Goal: Check status: Check status

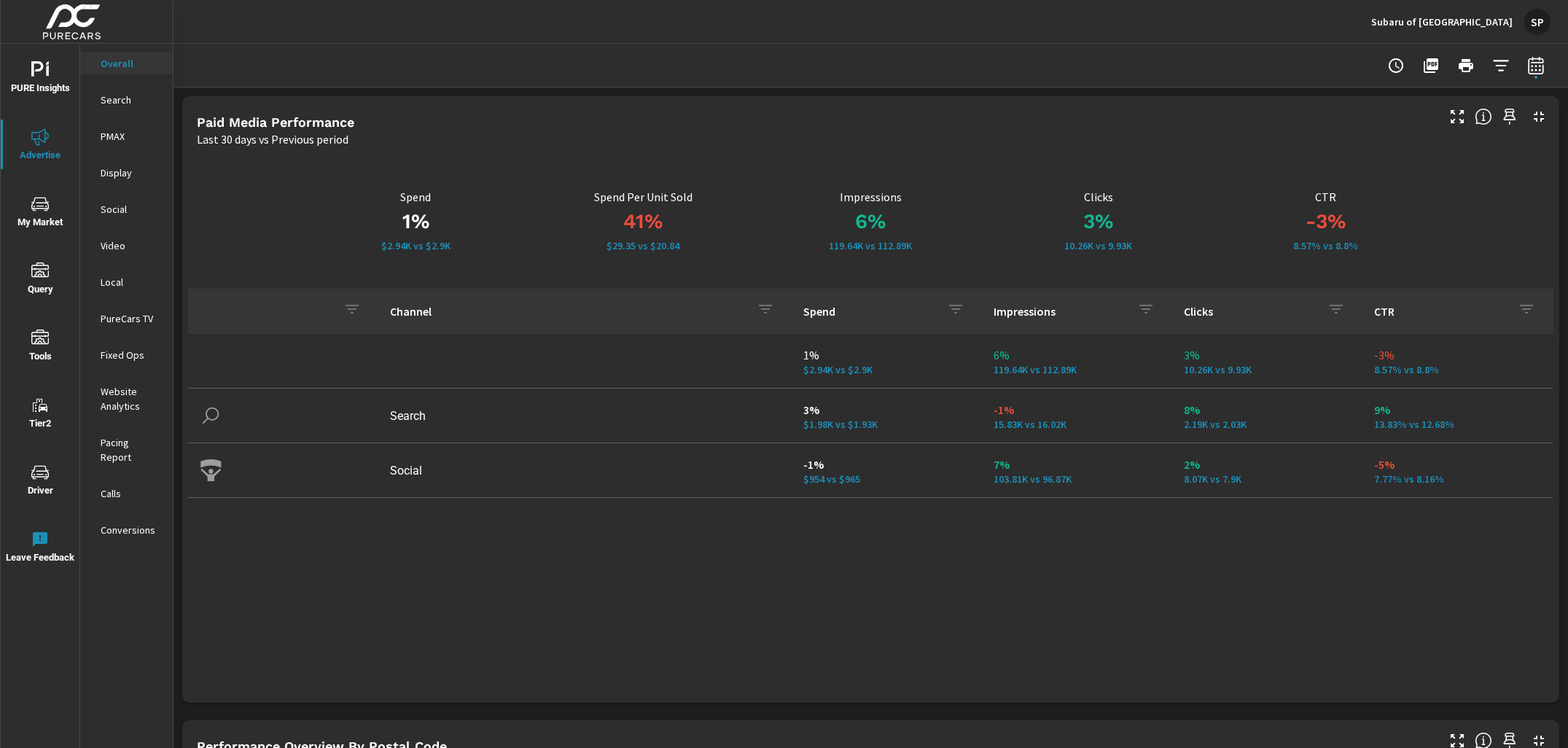
click at [1486, 22] on p "Subaru of [GEOGRAPHIC_DATA]" at bounding box center [1442, 22] width 142 height 13
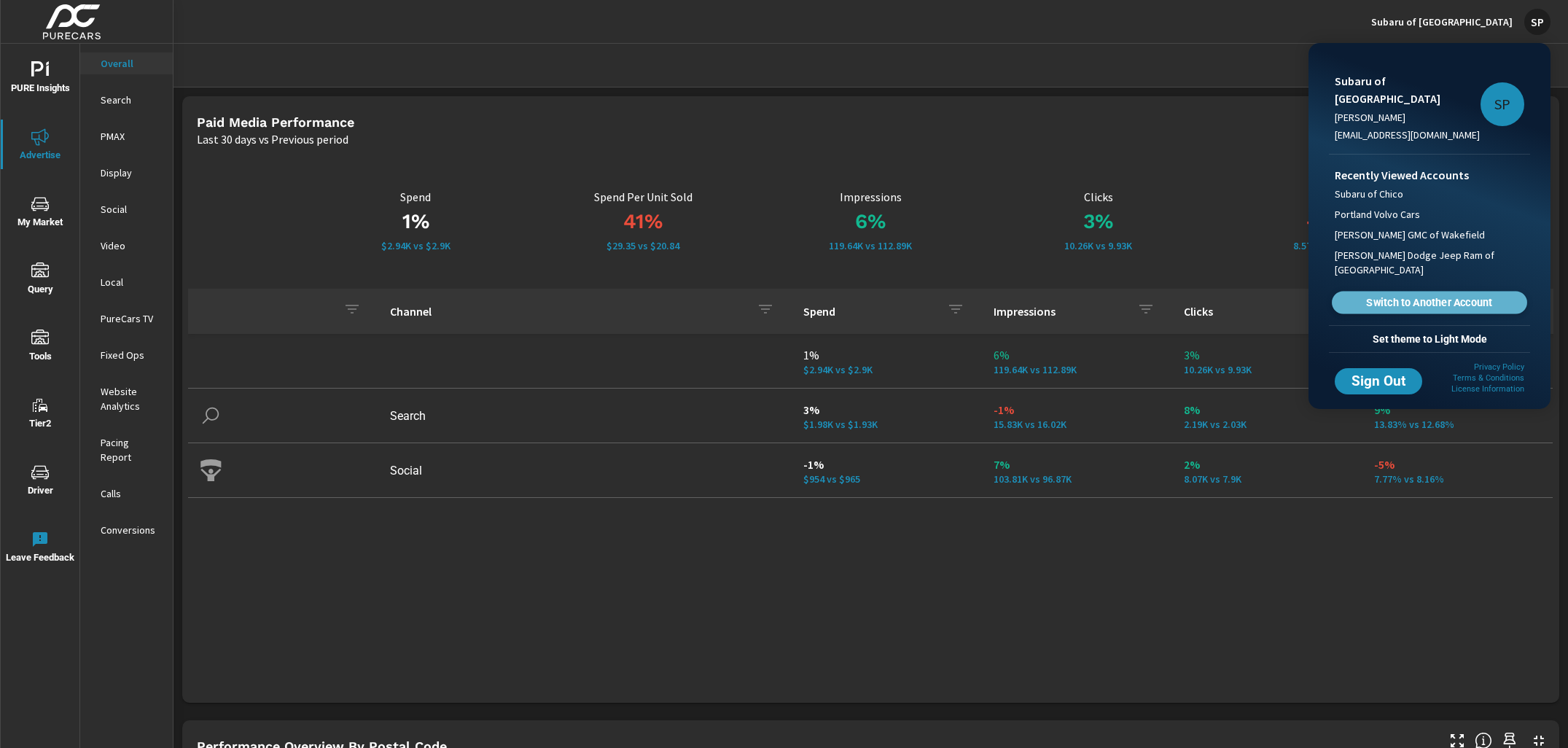
click at [1397, 296] on span "Switch to Another Account" at bounding box center [1429, 302] width 178 height 13
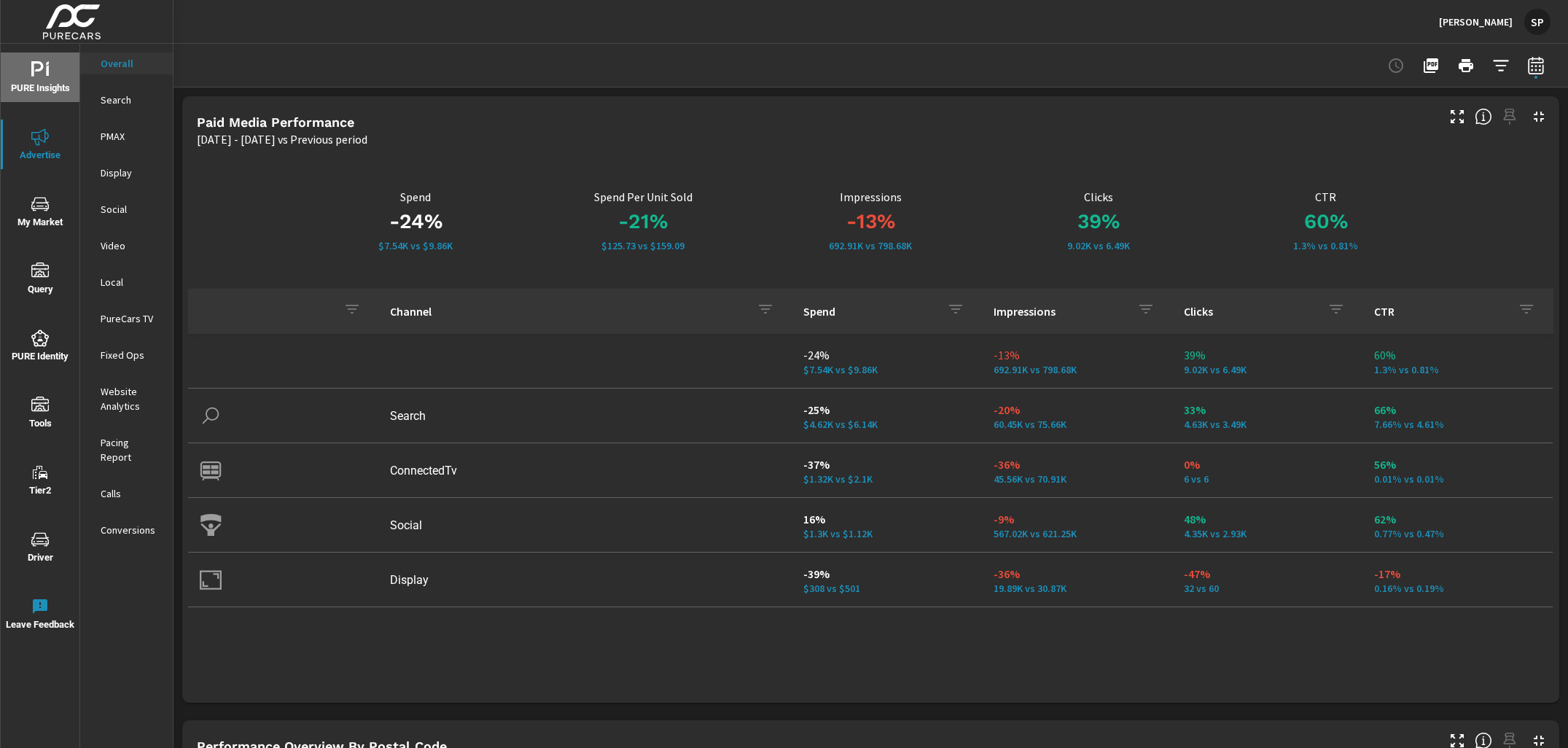
click at [37, 70] on icon "nav menu" at bounding box center [38, 68] width 13 height 15
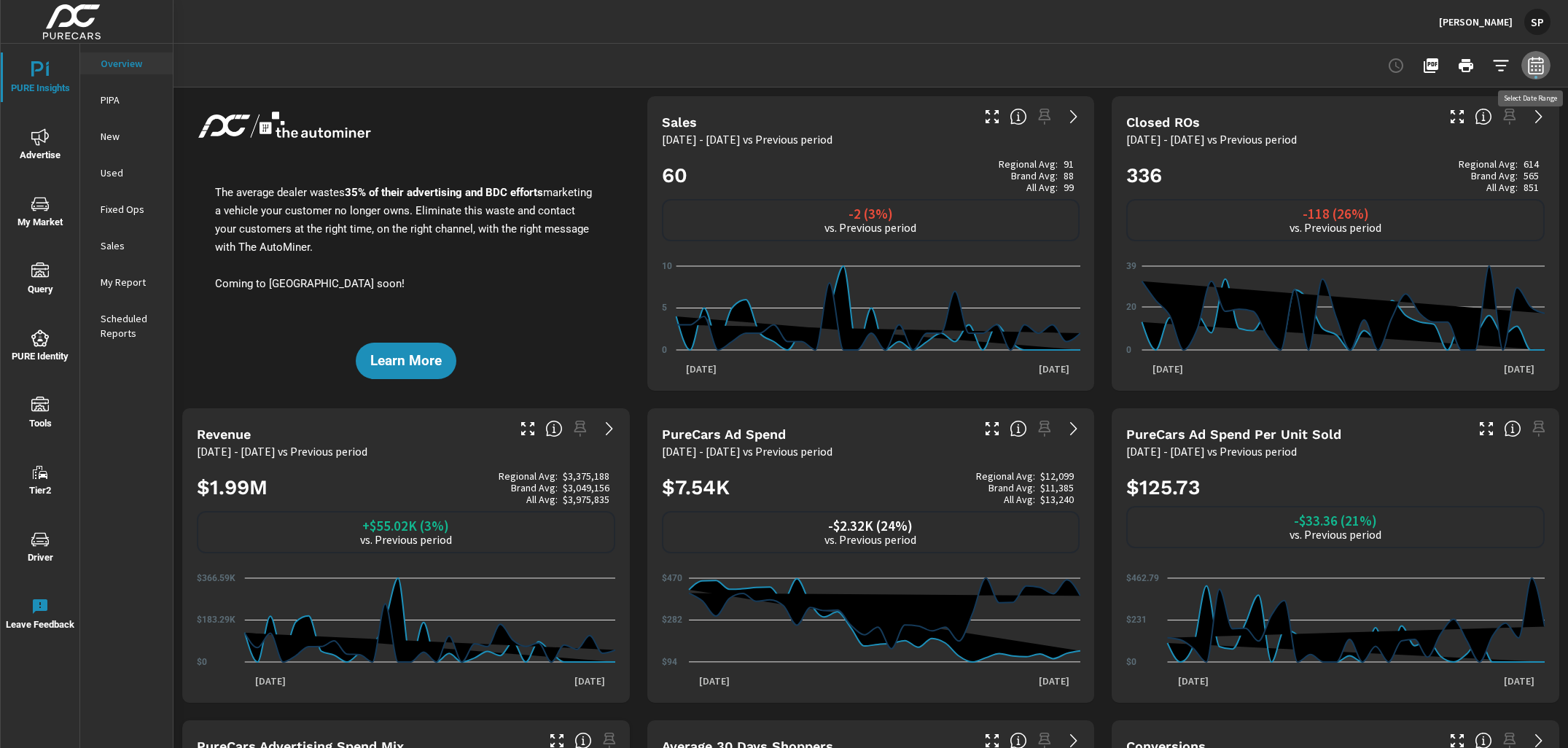
click at [1540, 66] on icon "button" at bounding box center [1536, 67] width 10 height 6
select select "Previous period"
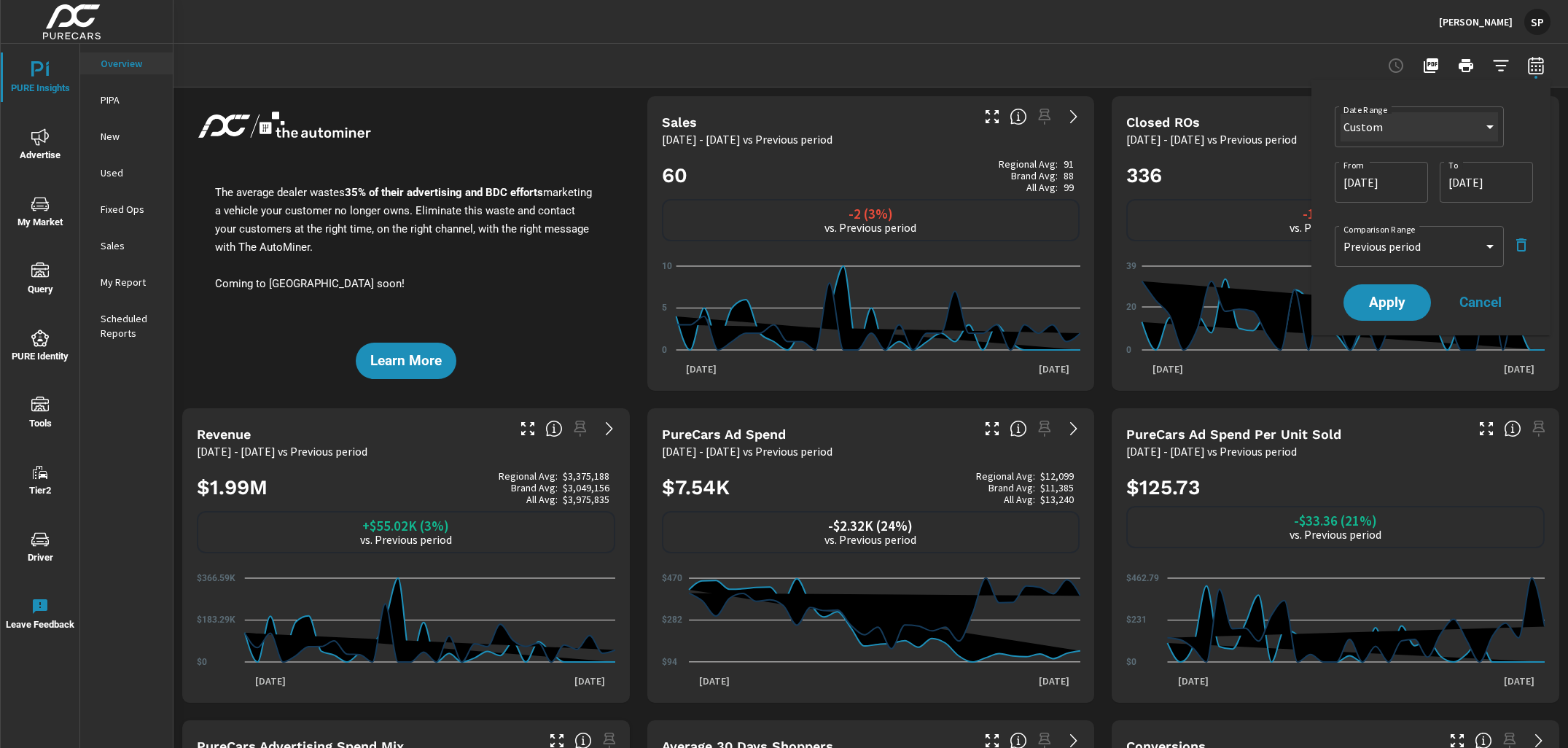
click at [1399, 127] on select "Custom Yesterday Last week Last 7 days Last 14 days Last 30 days Last 45 days L…" at bounding box center [1420, 126] width 158 height 30
select select "Last month"
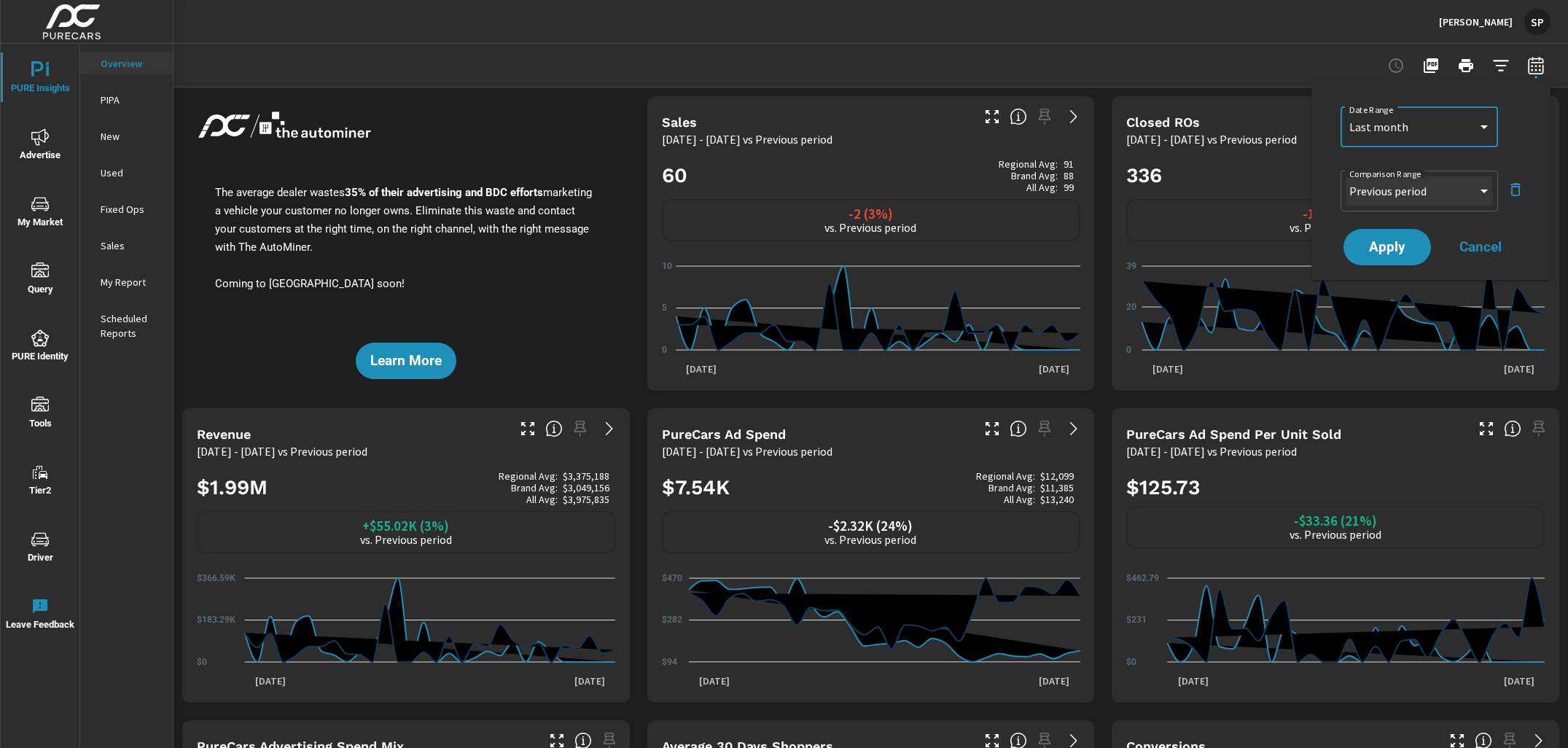
click at [1407, 182] on select "Custom Previous period Previous month Previous year" at bounding box center [1419, 191] width 146 height 30
select select "Previous month"
click at [1389, 238] on button "Apply" at bounding box center [1387, 248] width 91 height 38
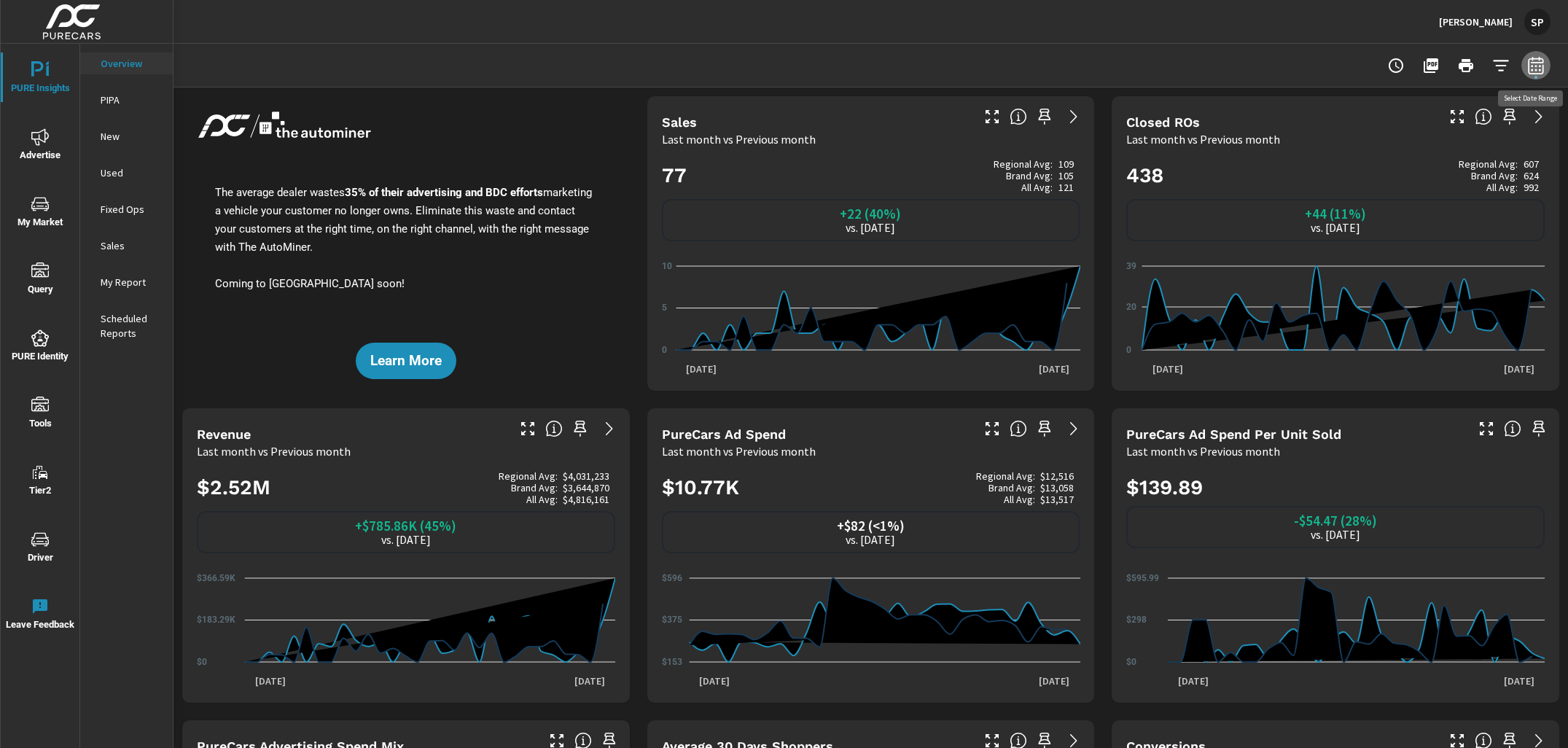
click at [1539, 68] on icon "button" at bounding box center [1536, 67] width 10 height 6
select select "Last month"
select select "Previous month"
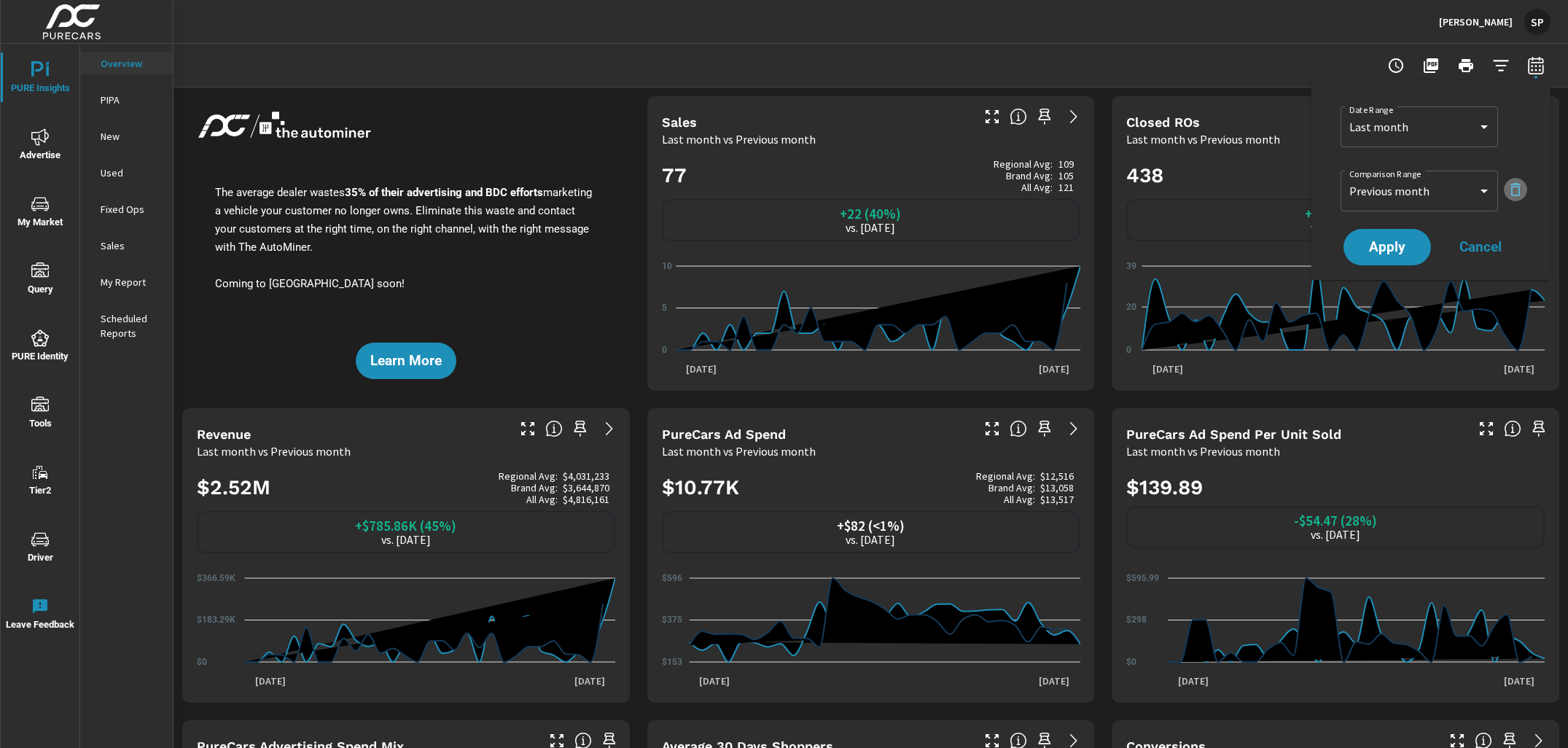
click at [1512, 186] on icon "button" at bounding box center [1515, 189] width 10 height 13
click at [1353, 204] on button "Apply" at bounding box center [1387, 206] width 91 height 38
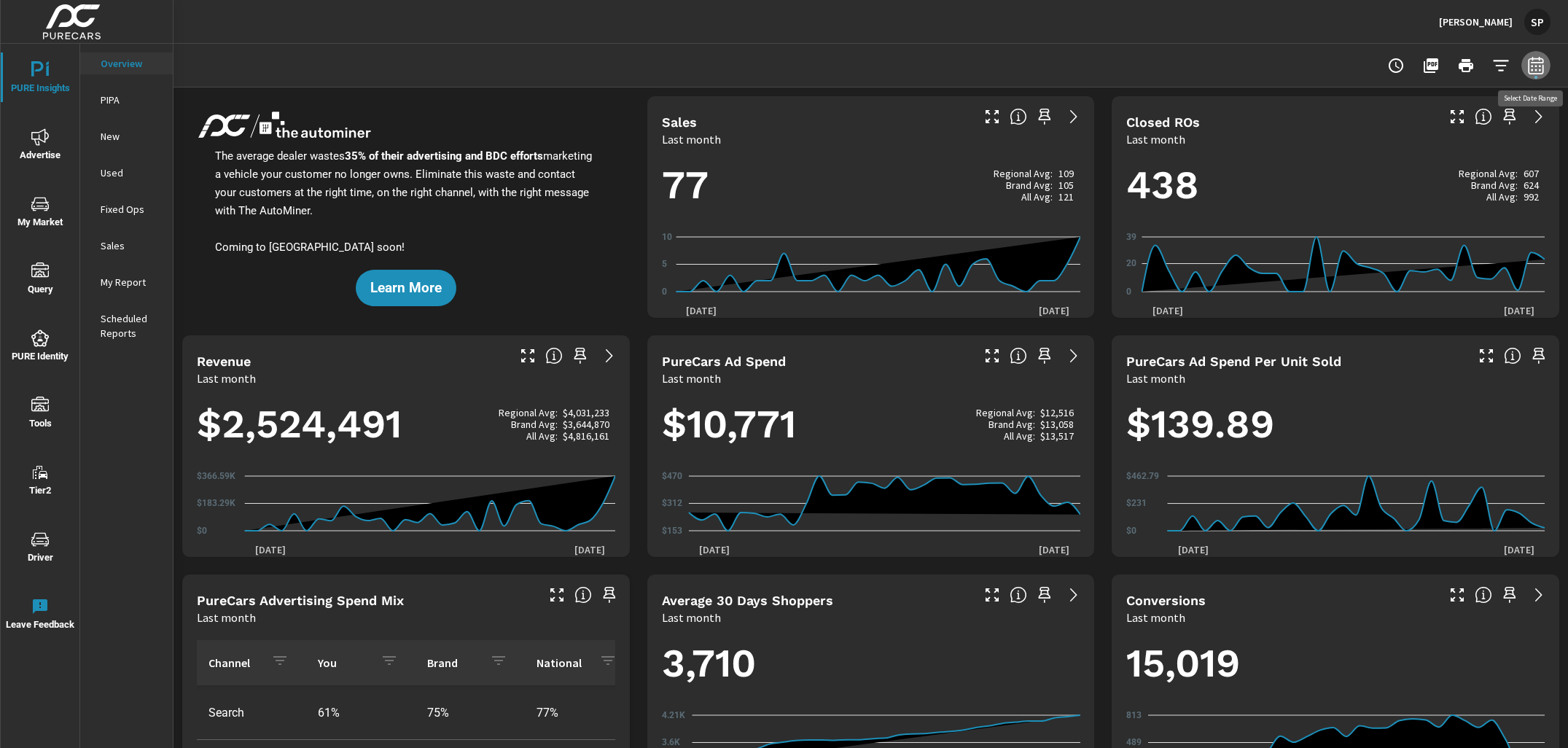
click at [1542, 61] on icon "button" at bounding box center [1537, 65] width 18 height 18
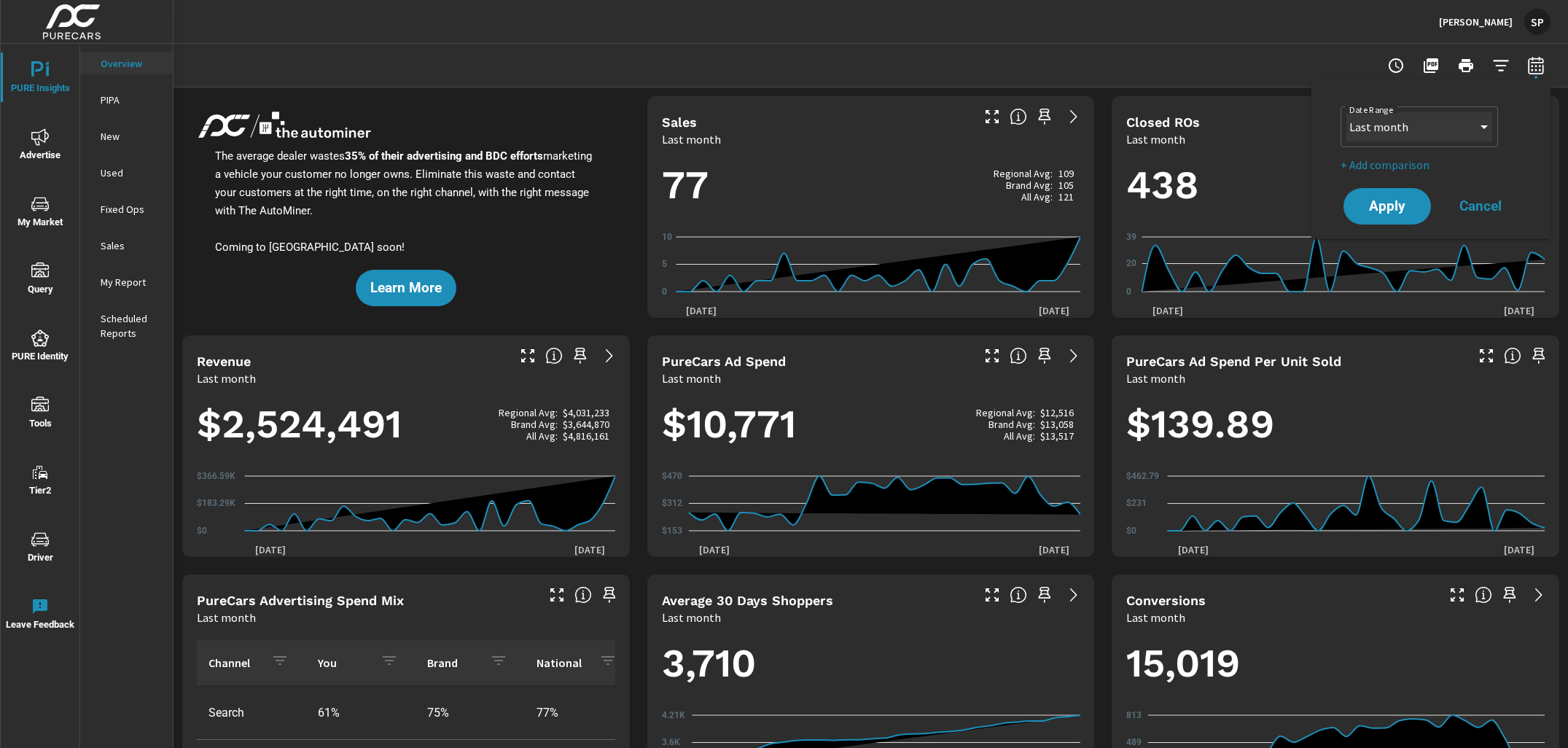
click at [1394, 123] on select "Custom Yesterday Last week Last 7 days Last 14 days Last 30 days Last 45 days L…" at bounding box center [1419, 126] width 146 height 30
select select "Month to date"
click at [1404, 131] on select "Custom Yesterday Last week Last 7 days Last 14 days Last 30 days Last 45 days L…" at bounding box center [1419, 126] width 146 height 30
click at [1402, 162] on p "+ Add comparison" at bounding box center [1434, 165] width 186 height 18
click at [1398, 193] on select "Custom Previous period Previous month Previous year" at bounding box center [1419, 191] width 146 height 30
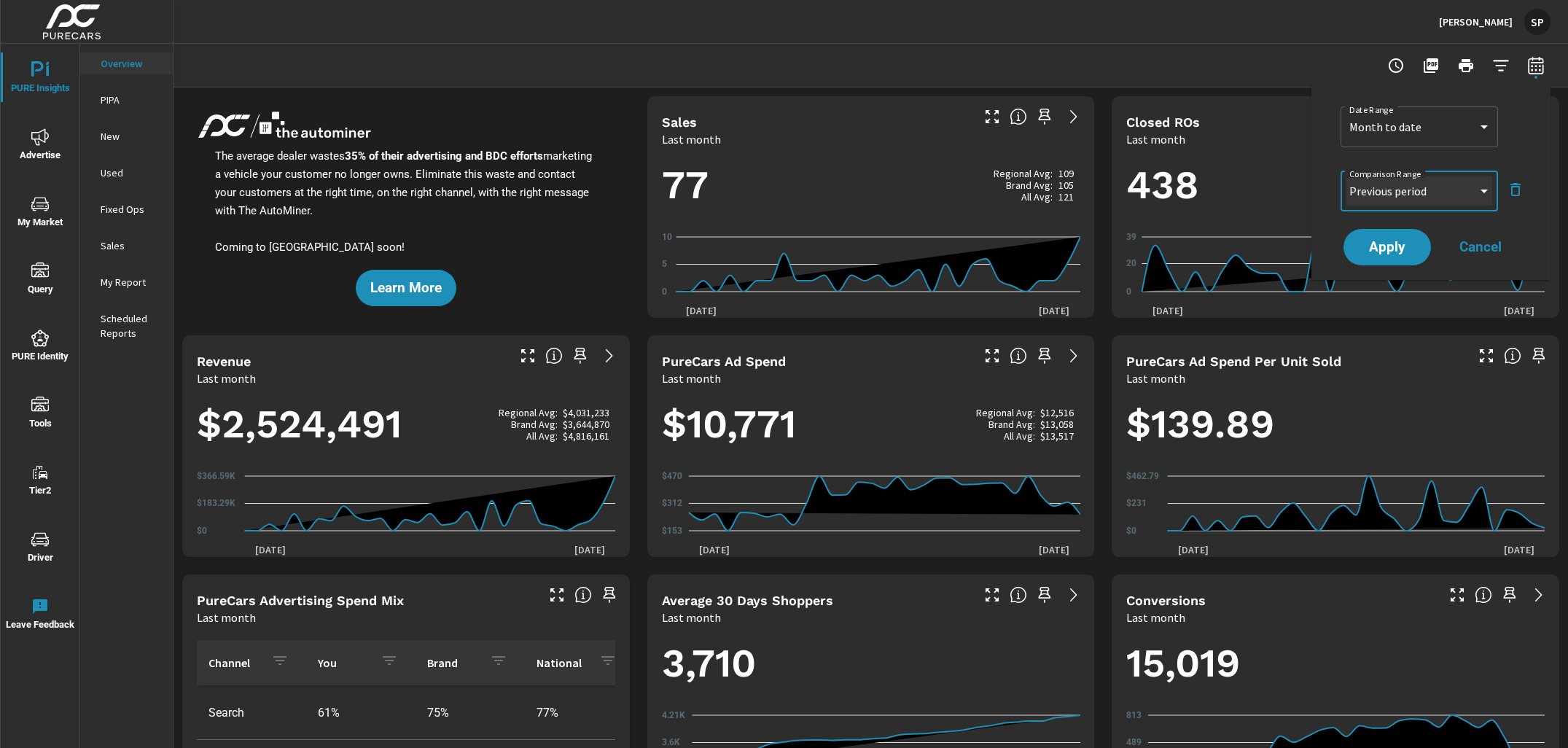
select select "Previous month"
click at [1392, 251] on span "Apply" at bounding box center [1387, 247] width 60 height 13
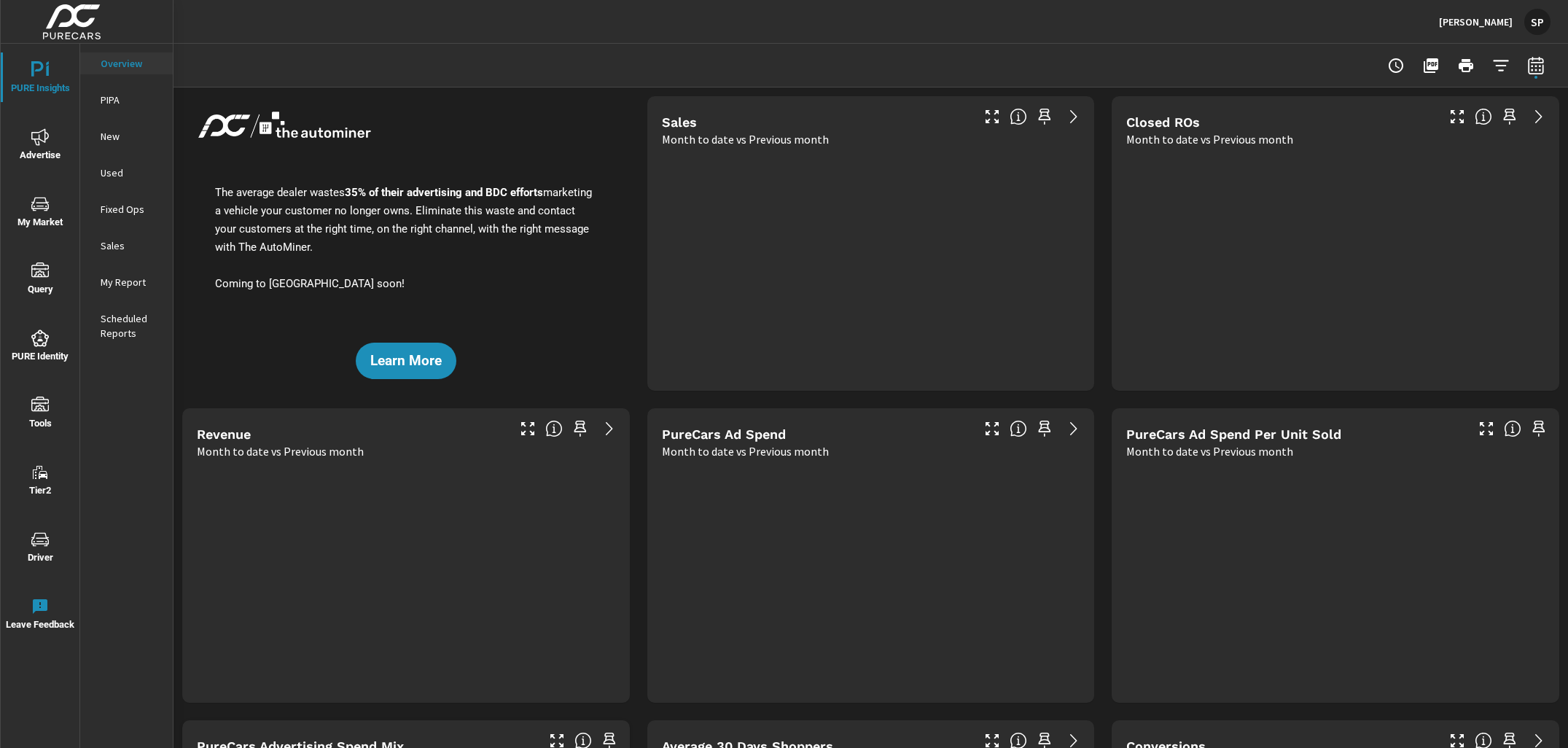
click at [35, 138] on icon "nav menu" at bounding box center [40, 137] width 18 height 18
